Goal: Information Seeking & Learning: Check status

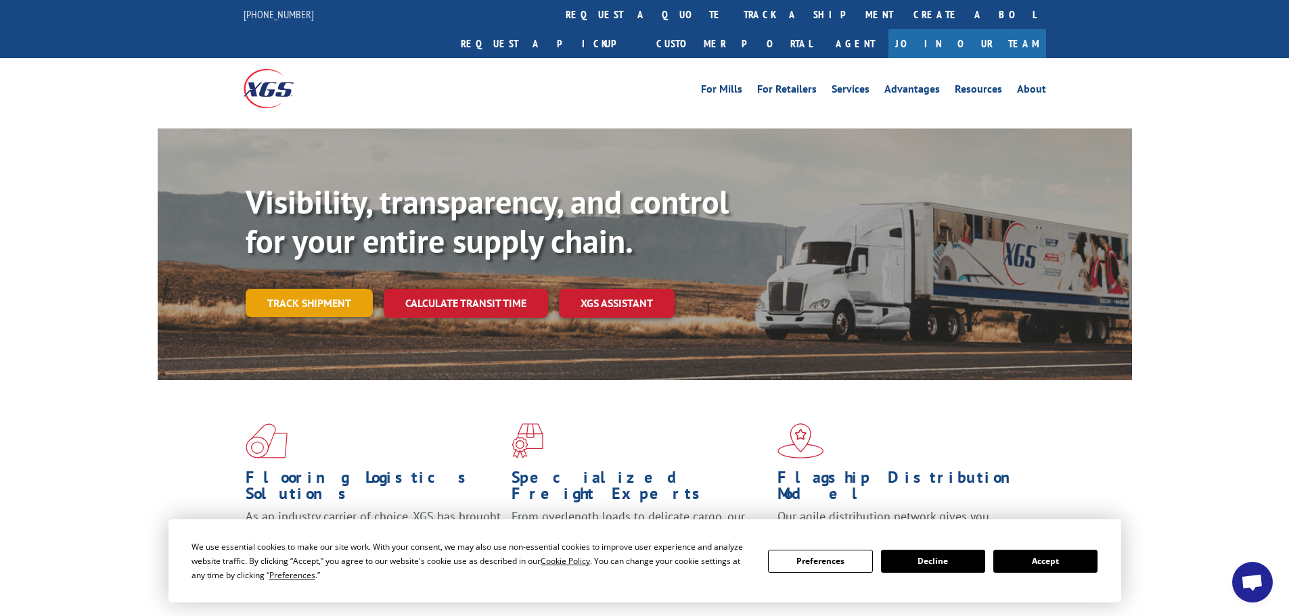
click at [303, 289] on link "Track shipment" at bounding box center [309, 303] width 127 height 28
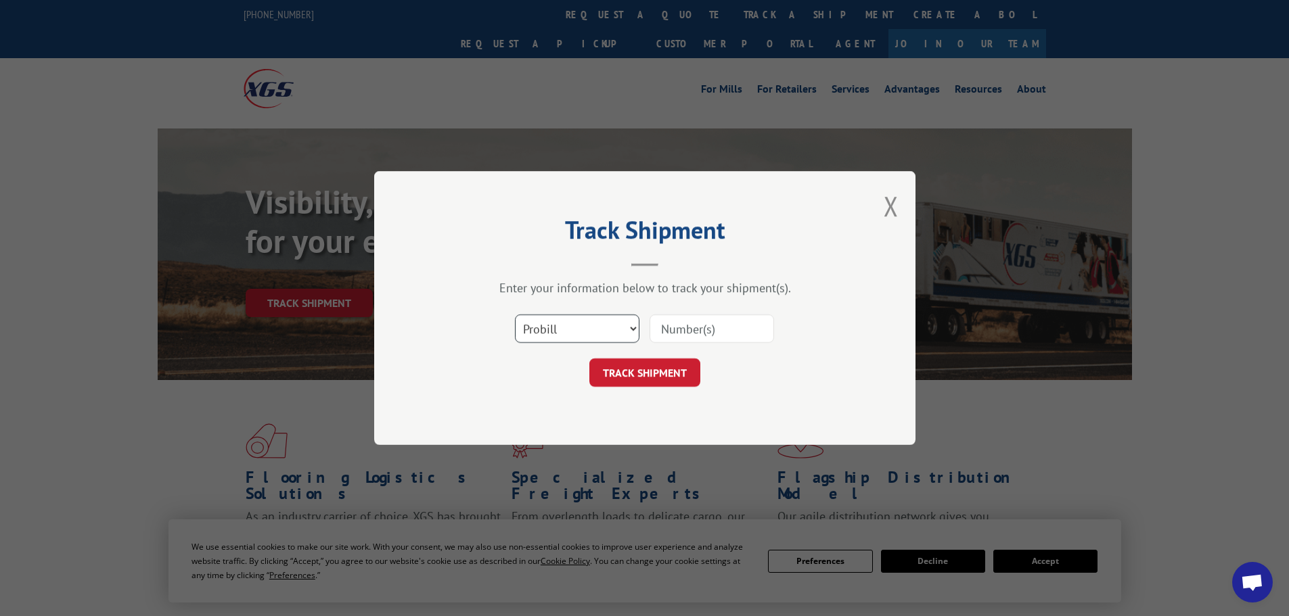
click at [619, 325] on select "Select category... Probill BOL PO" at bounding box center [577, 329] width 124 height 28
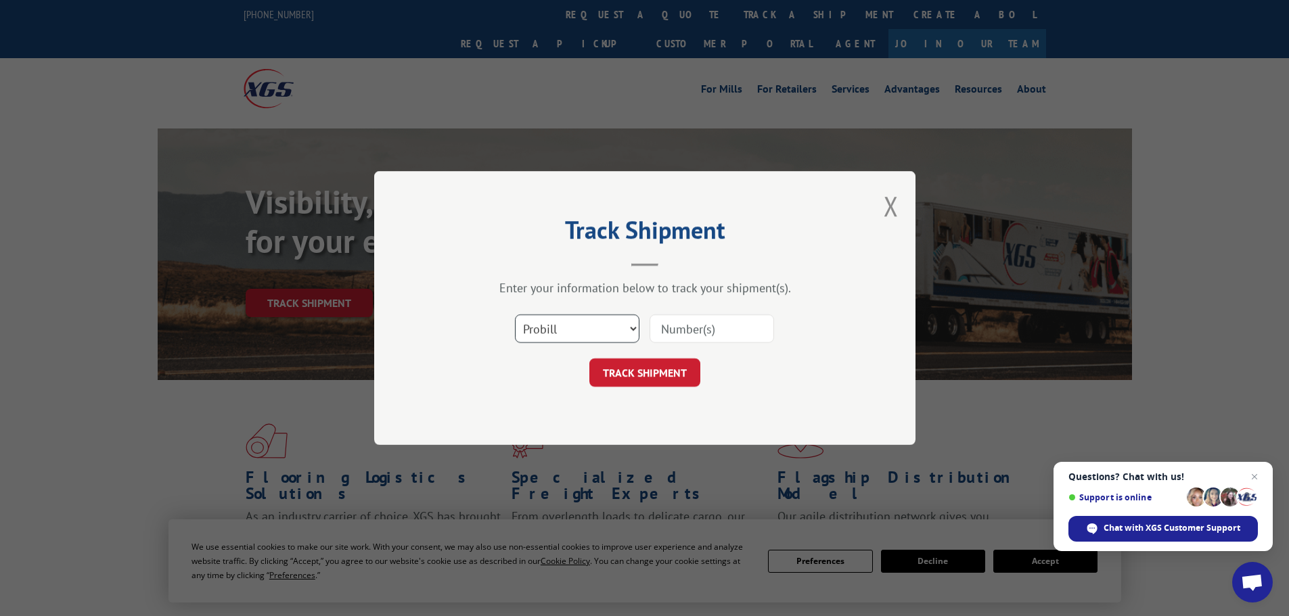
select select "bol"
click at [515, 315] on select "Select category... Probill BOL PO" at bounding box center [577, 329] width 124 height 28
click at [726, 329] on input at bounding box center [711, 329] width 124 height 28
paste input "318270"
type input "318270"
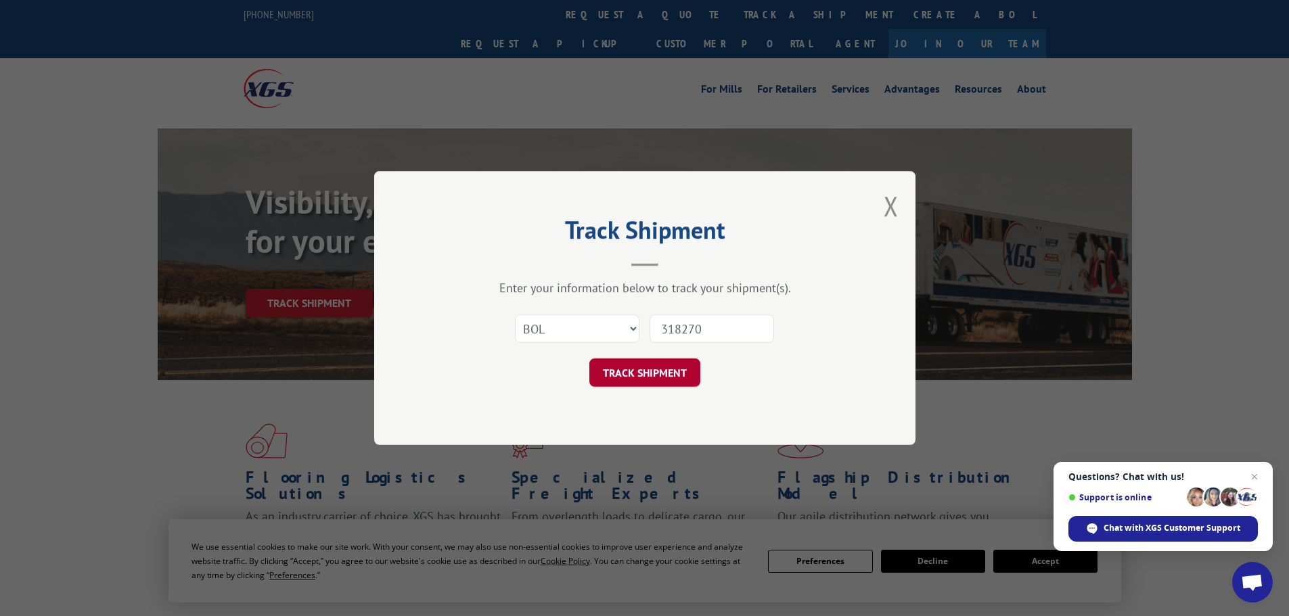
click at [656, 375] on button "TRACK SHIPMENT" at bounding box center [644, 373] width 111 height 28
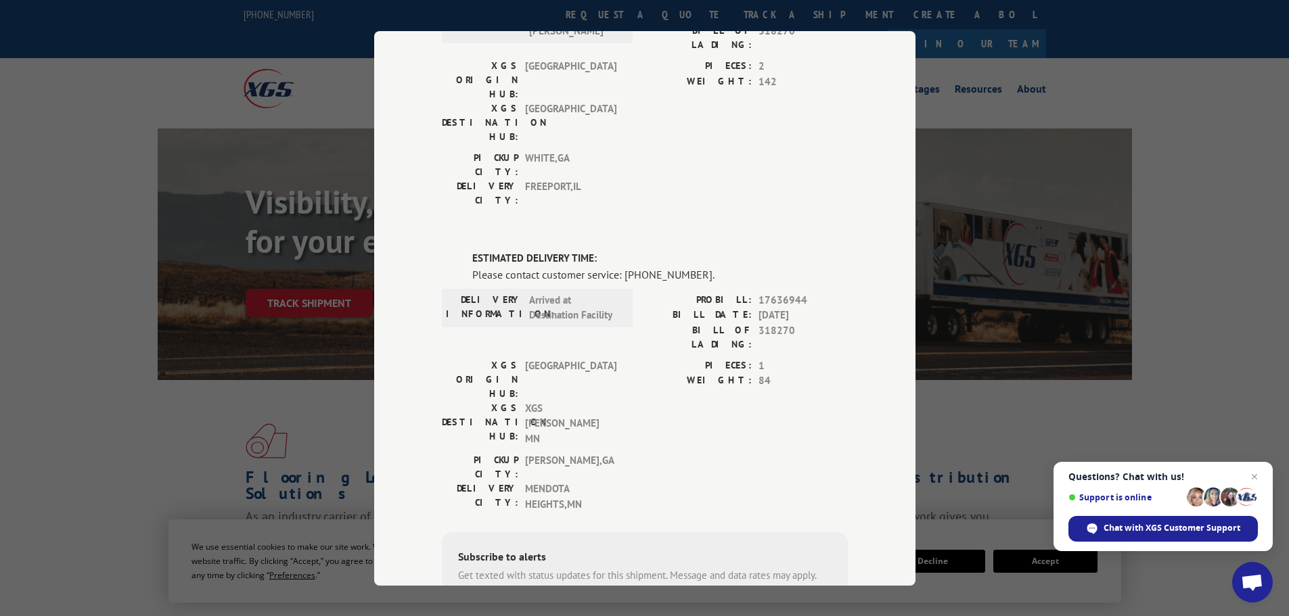
scroll to position [418, 0]
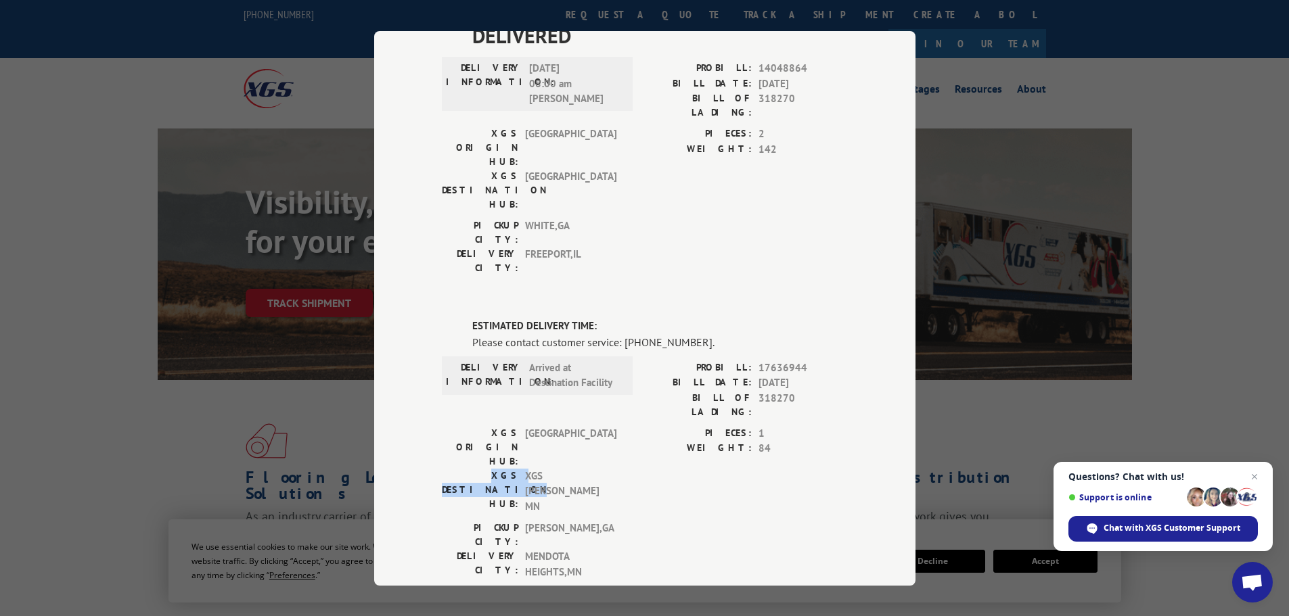
drag, startPoint x: 436, startPoint y: 280, endPoint x: 515, endPoint y: 279, distance: 78.5
click at [515, 468] on div "XGS DESTINATION HUB: XGS [PERSON_NAME] [GEOGRAPHIC_DATA]" at bounding box center [533, 491] width 183 height 46
click at [525, 468] on span "XGS [PERSON_NAME] MN" at bounding box center [570, 491] width 91 height 46
drag, startPoint x: 520, startPoint y: 278, endPoint x: 593, endPoint y: 279, distance: 73.1
click at [593, 468] on span "XGS [PERSON_NAME] MN" at bounding box center [570, 491] width 91 height 46
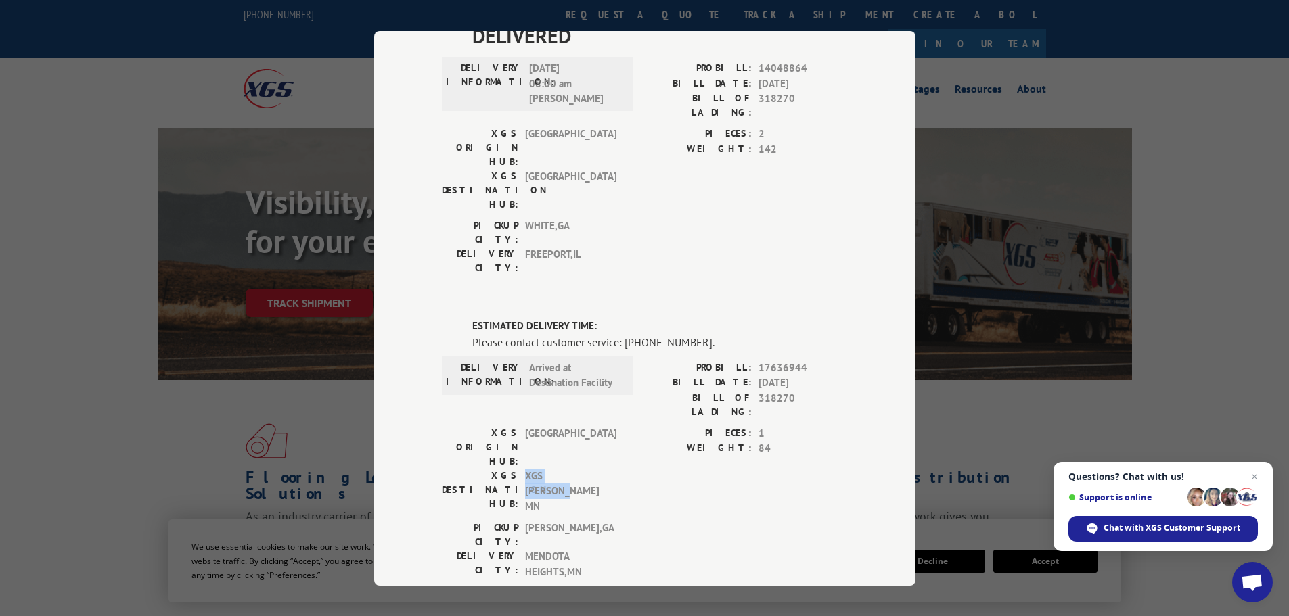
copy span "XGS [PERSON_NAME] MN"
click at [643, 521] on div "PICKUP CITY: [GEOGRAPHIC_DATA] , [GEOGRAPHIC_DATA] DELIVERY CITY: [GEOGRAPHIC_D…" at bounding box center [645, 554] width 406 height 66
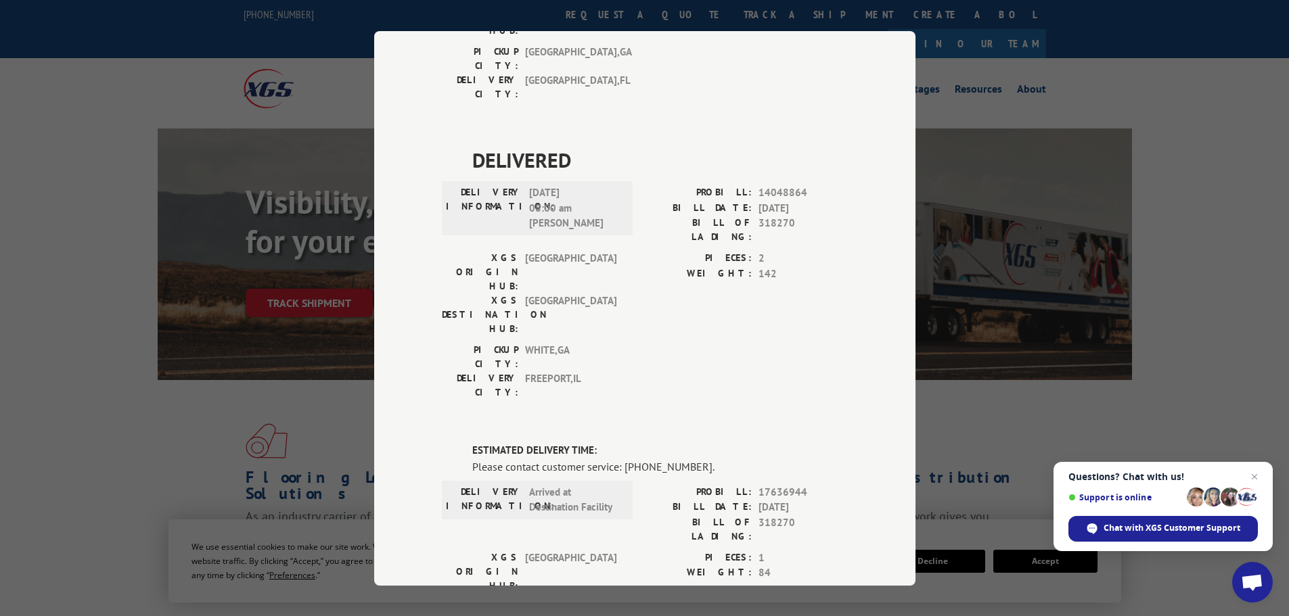
scroll to position [406, 0]
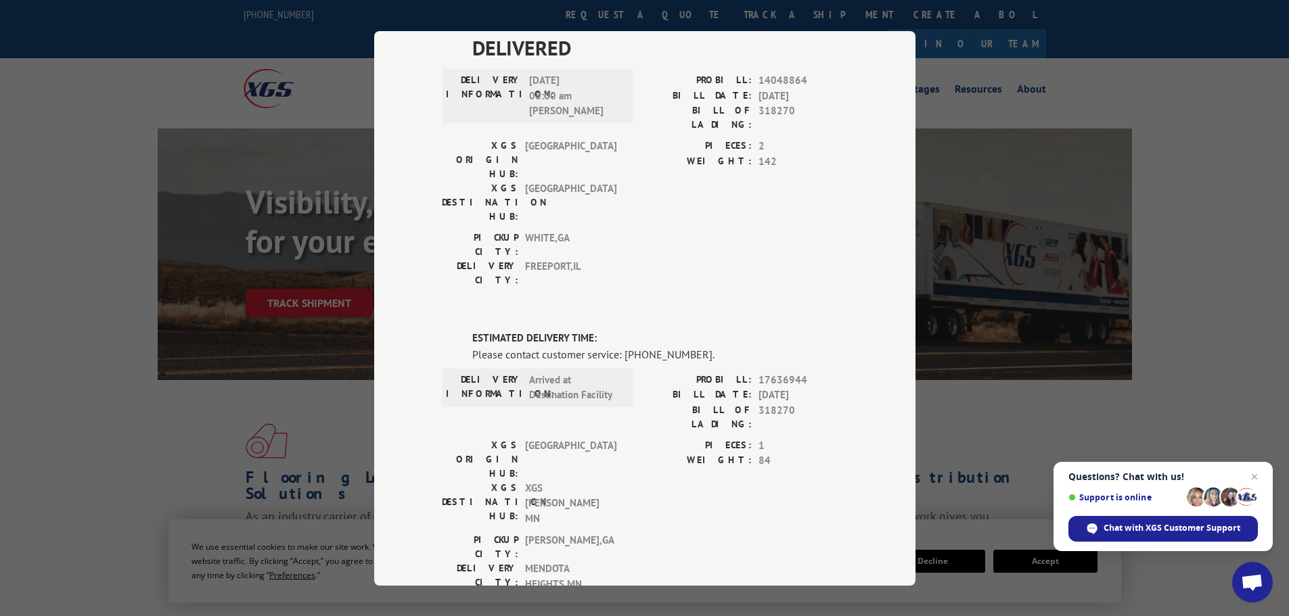
drag, startPoint x: 751, startPoint y: 241, endPoint x: 824, endPoint y: 242, distance: 73.1
click at [824, 388] on div "BILL DATE: [DATE]" at bounding box center [746, 396] width 203 height 16
click at [810, 403] on span "318270" at bounding box center [802, 417] width 89 height 28
drag, startPoint x: 581, startPoint y: 331, endPoint x: 621, endPoint y: 357, distance: 47.8
click at [614, 533] on div "PICKUP CITY: [GEOGRAPHIC_DATA] , [GEOGRAPHIC_DATA] DELIVERY CITY: [GEOGRAPHIC_D…" at bounding box center [533, 562] width 183 height 59
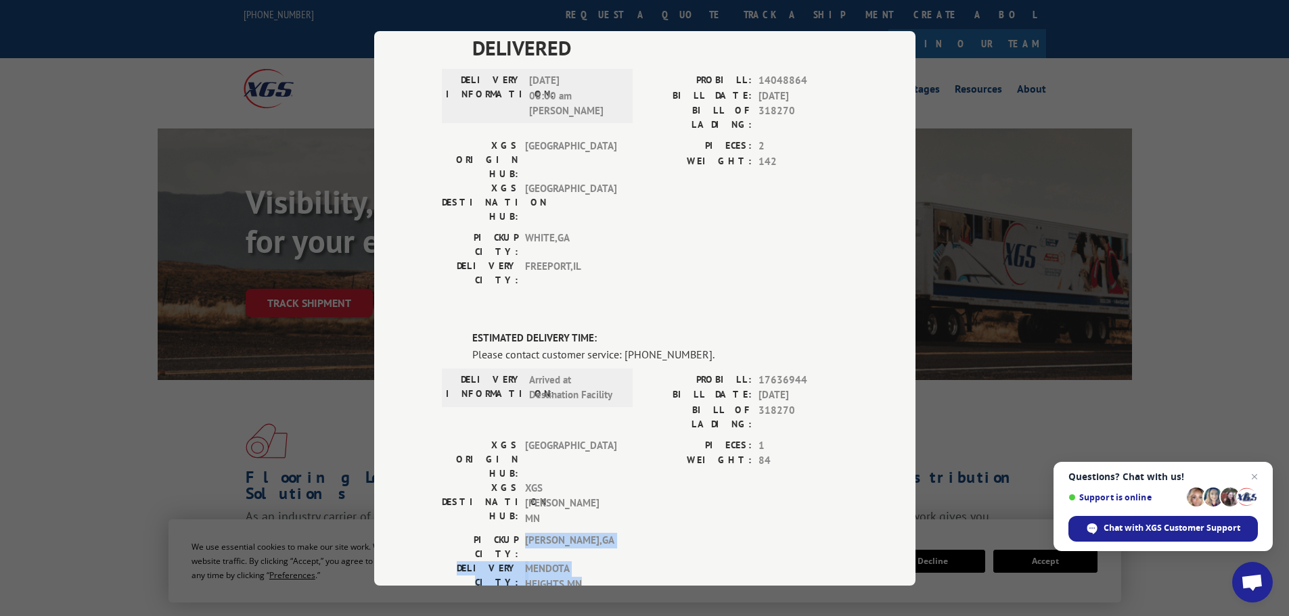
click at [672, 533] on div "PICKUP CITY: [GEOGRAPHIC_DATA] , [GEOGRAPHIC_DATA] DELIVERY CITY: [GEOGRAPHIC_D…" at bounding box center [645, 566] width 406 height 66
drag, startPoint x: 512, startPoint y: 242, endPoint x: 615, endPoint y: 243, distance: 102.8
click at [615, 372] on div "DELIVERY INFORMATION: Arrived at Destination Facility" at bounding box center [537, 387] width 183 height 30
click at [633, 438] on div "XGS ORIGIN HUB: TUNNEL HILL XGS DESTINATION HUB: XGS [PERSON_NAME] [GEOGRAPHIC_…" at bounding box center [645, 485] width 406 height 95
